Goal: Find specific page/section

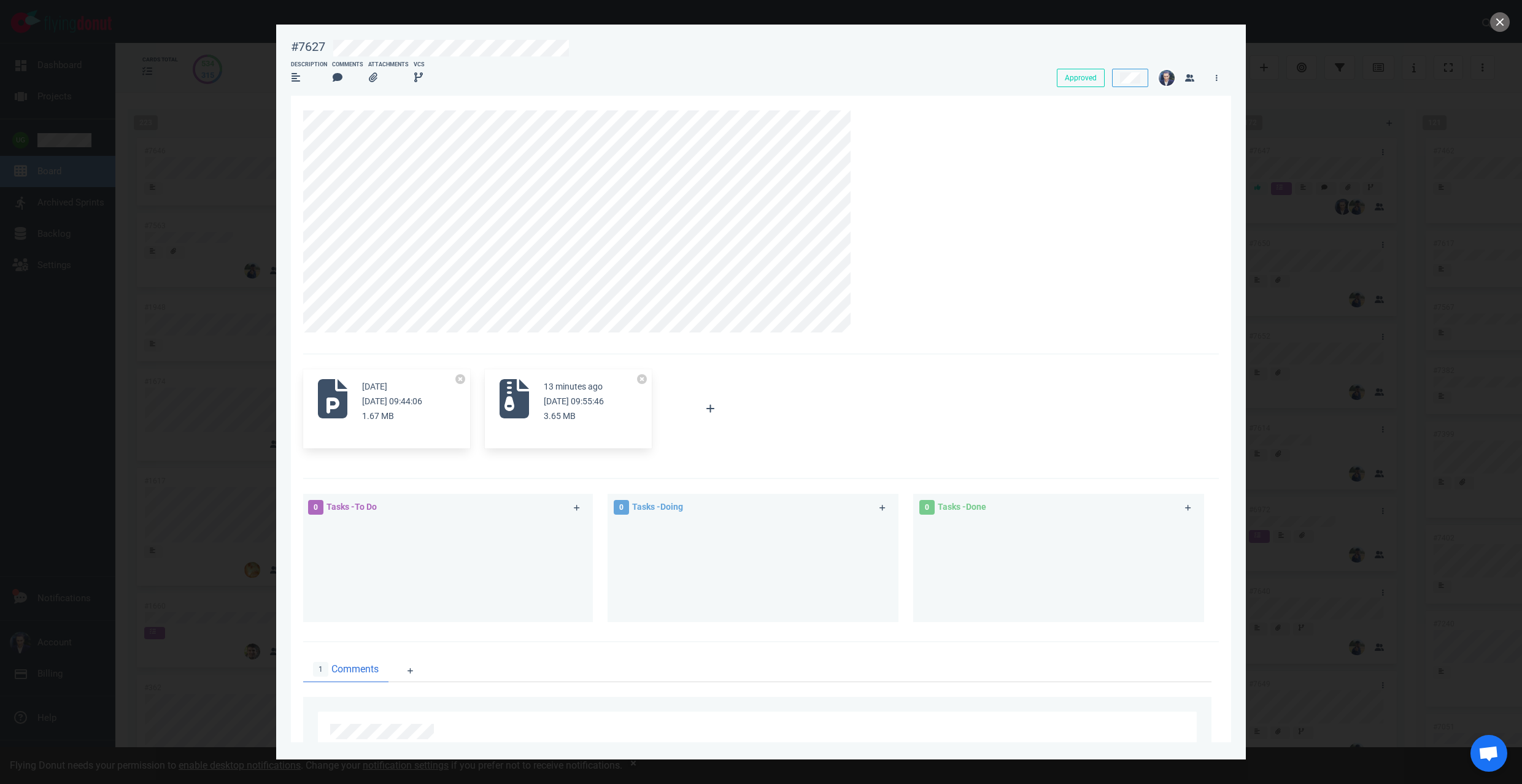
scroll to position [106, 0]
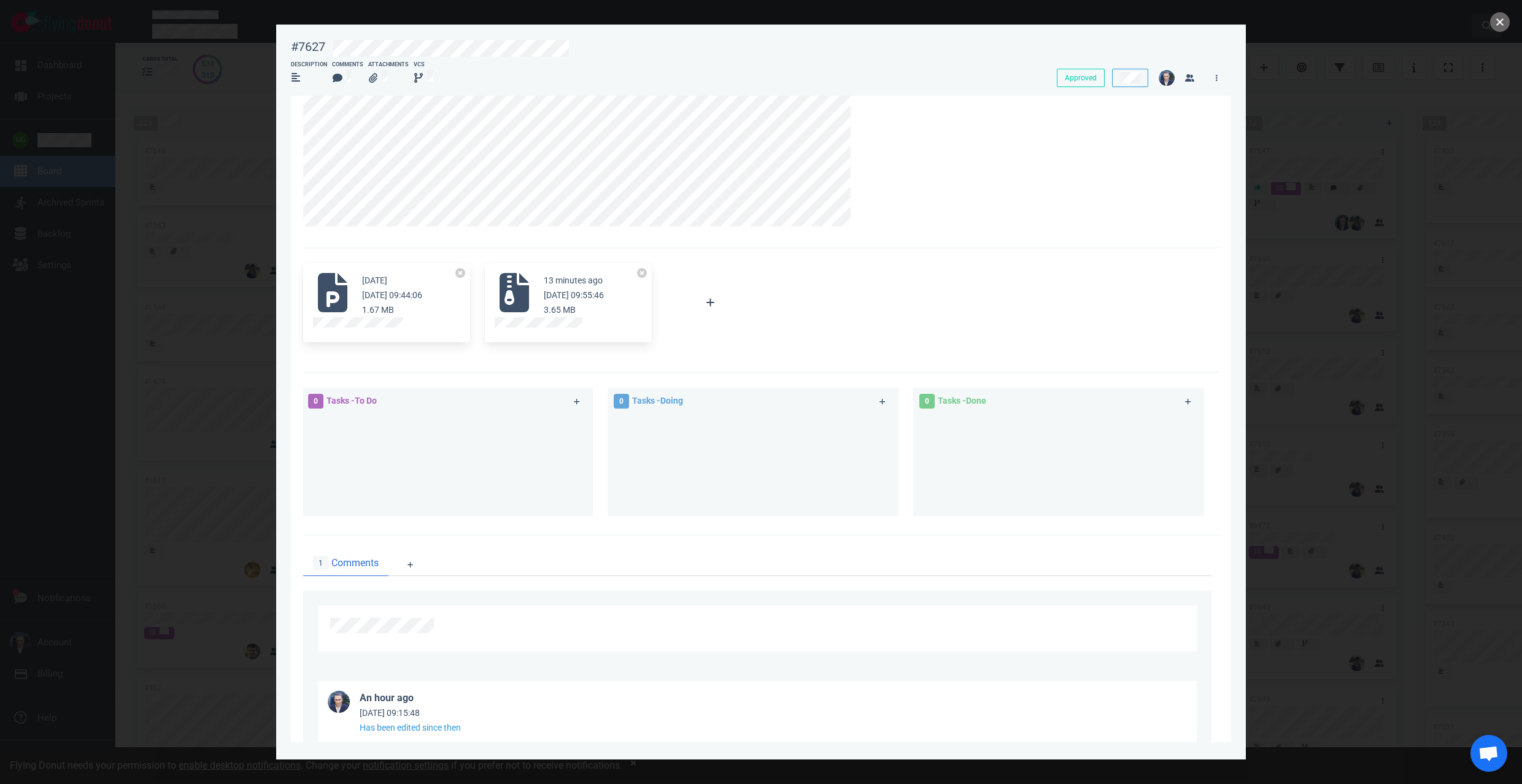
click at [1499, 19] on button "close" at bounding box center [1499, 22] width 20 height 20
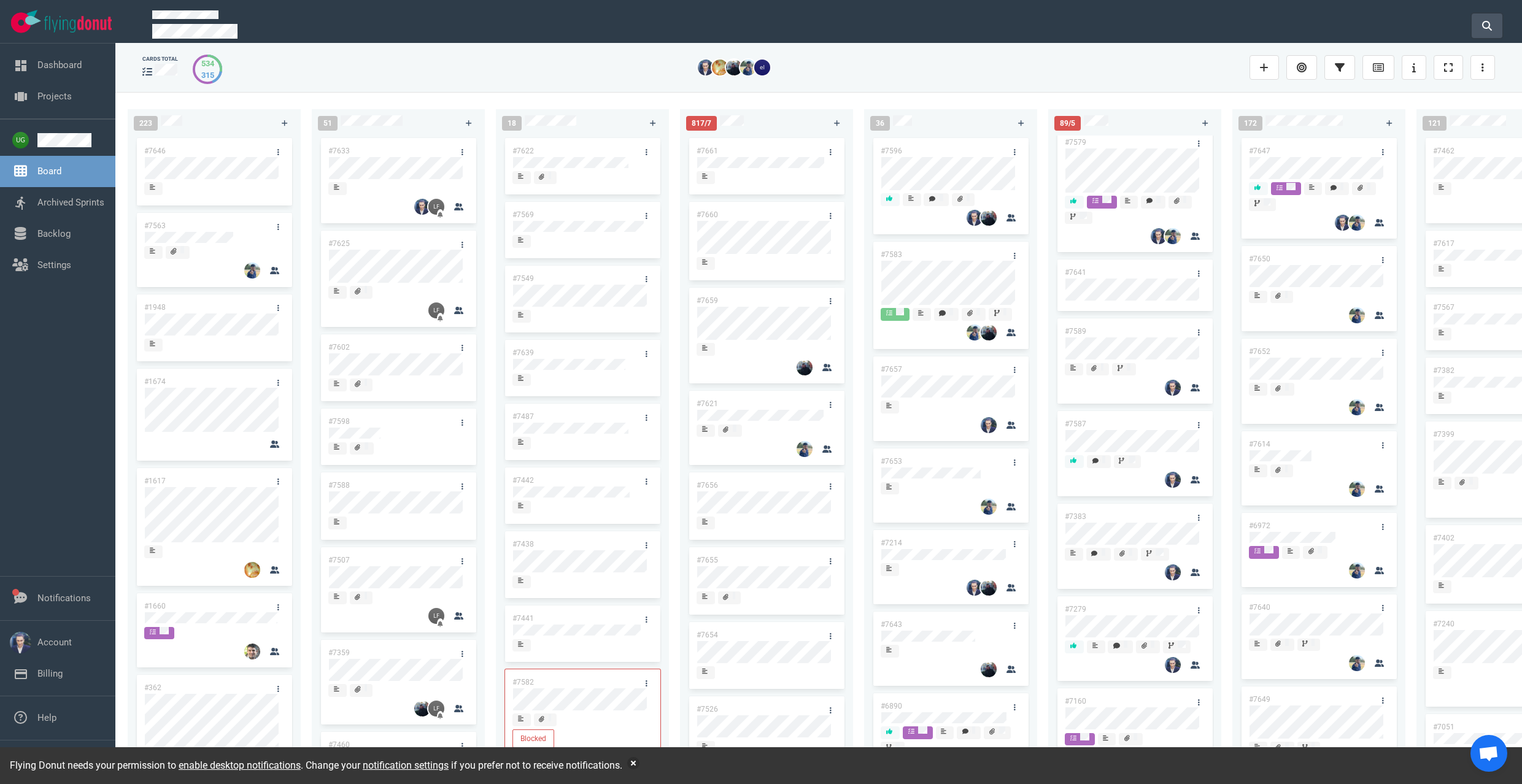
click at [1492, 22] on button at bounding box center [1487, 26] width 30 height 25
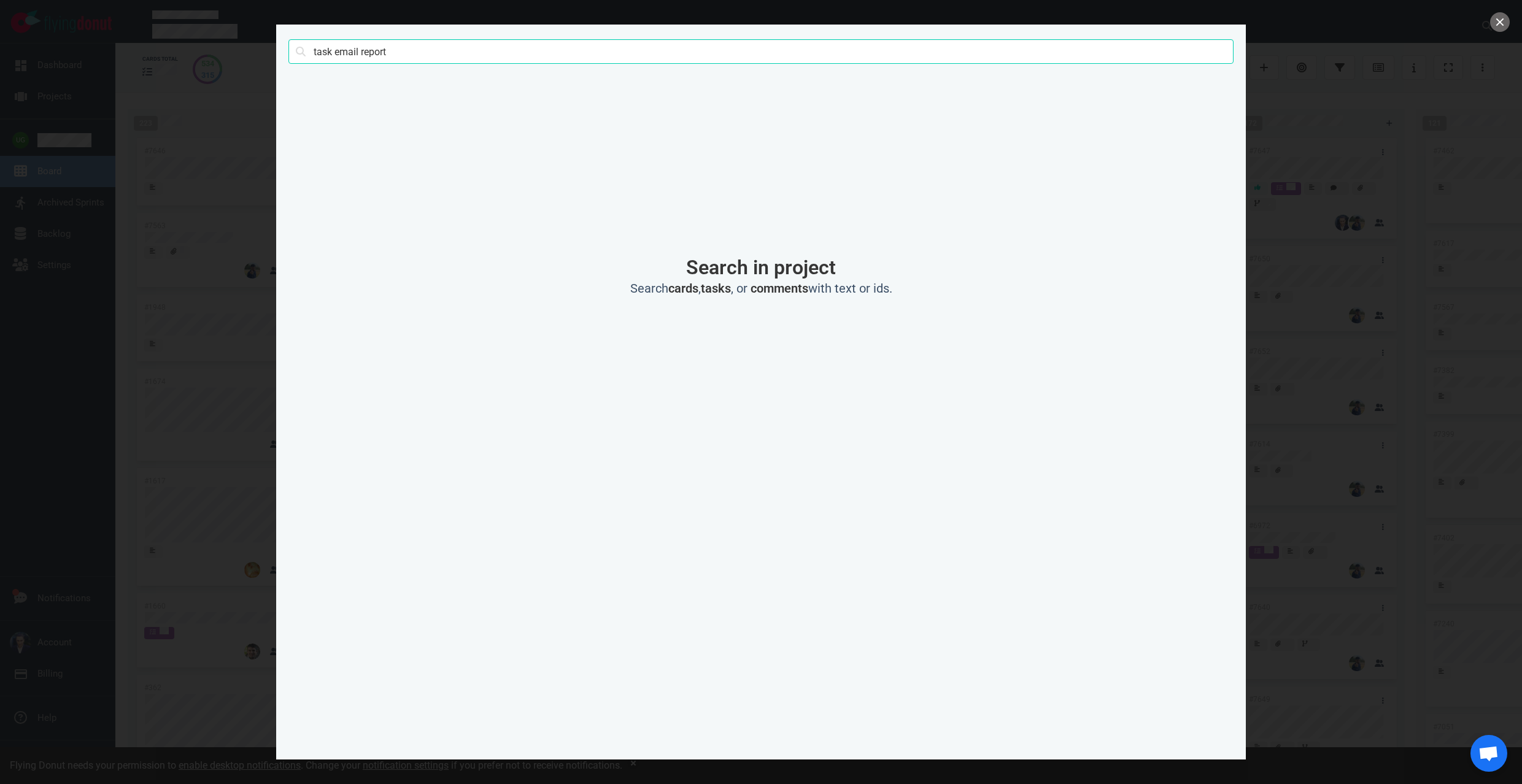
click at [788, 55] on input "task email report" at bounding box center [761, 52] width 945 height 25
type input "routee sms"
click button "Search" at bounding box center [0, 0] width 0 height 0
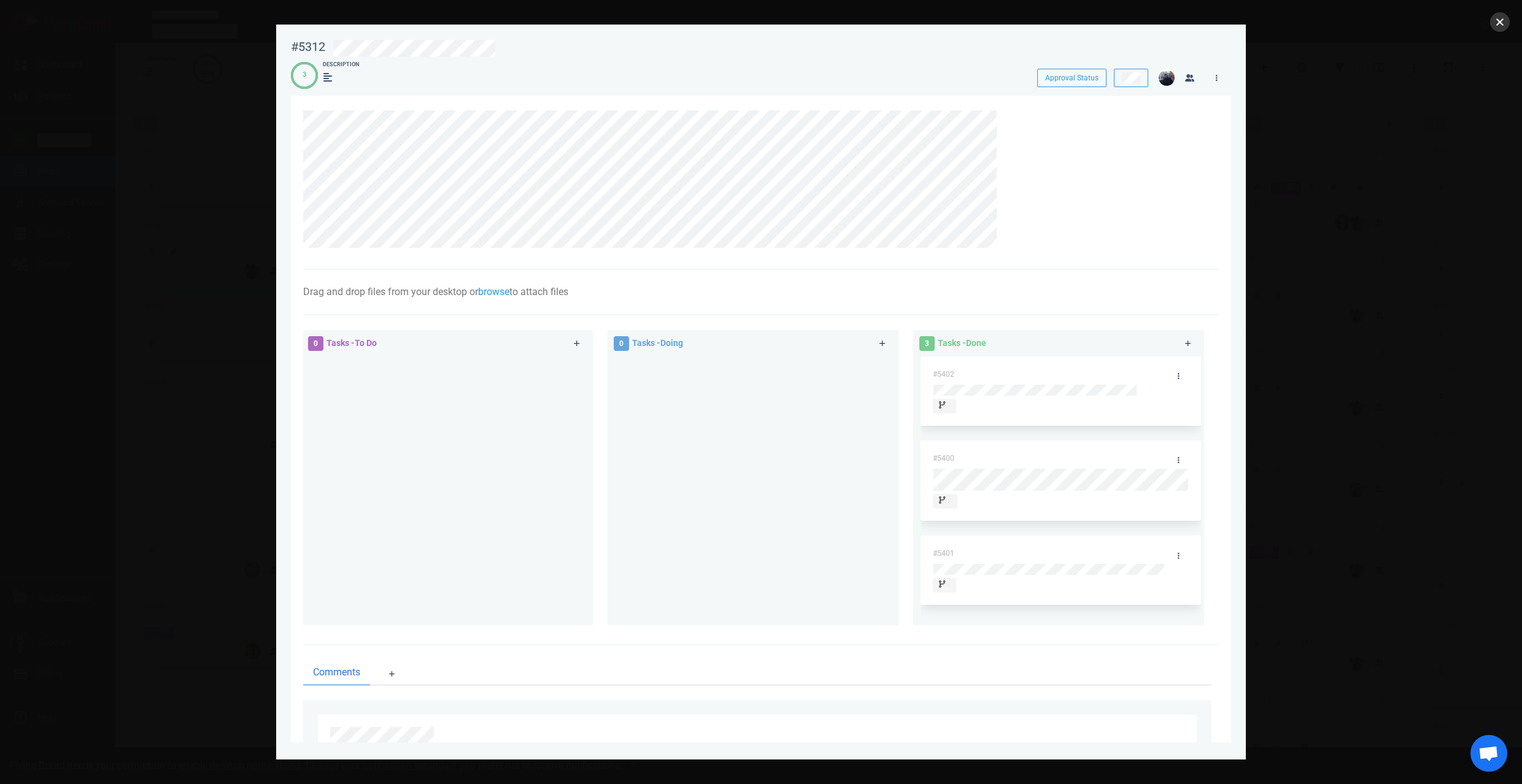
click at [1505, 26] on button "close" at bounding box center [1499, 22] width 20 height 20
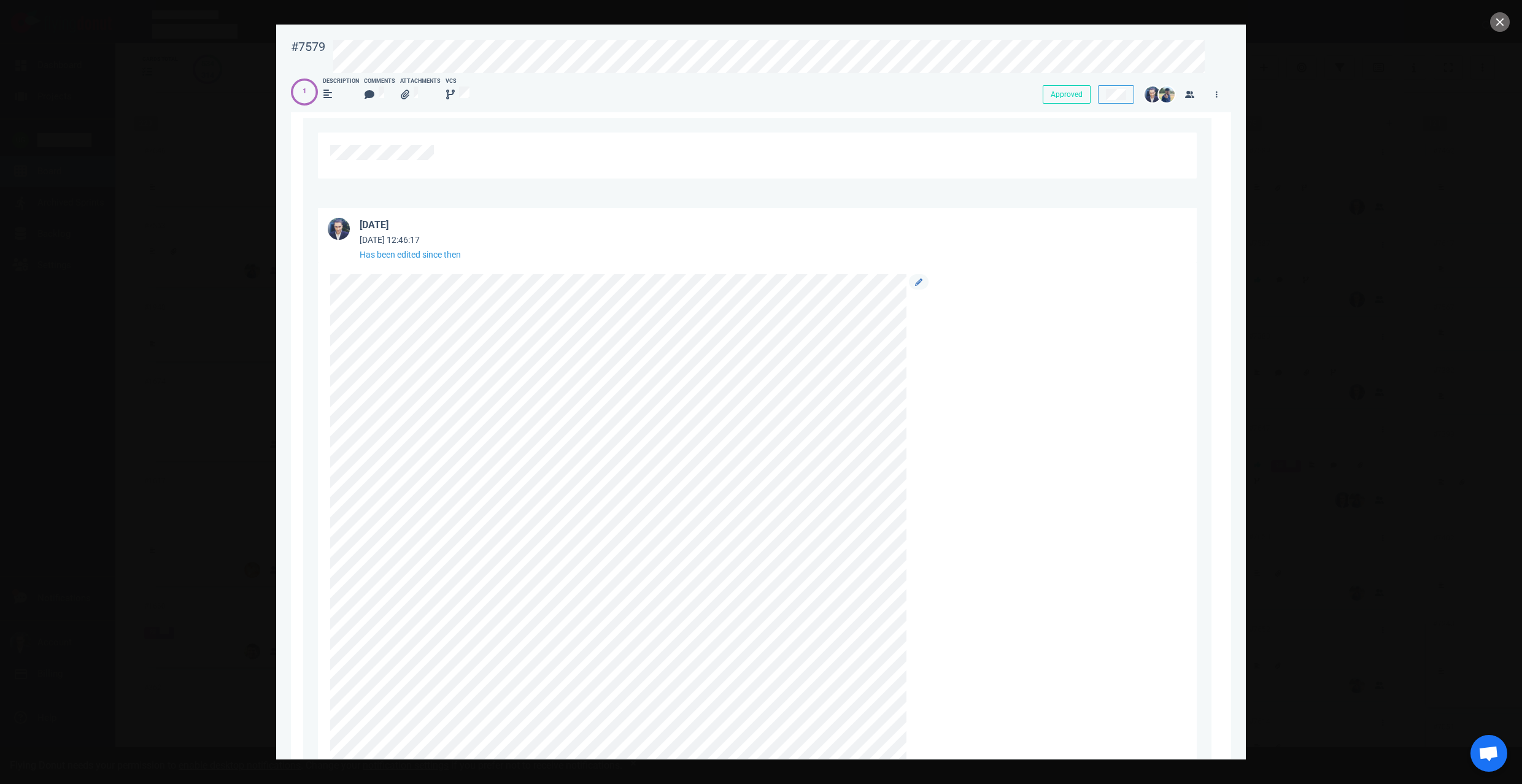
scroll to position [603, 0]
